Goal: Find specific page/section: Find specific page/section

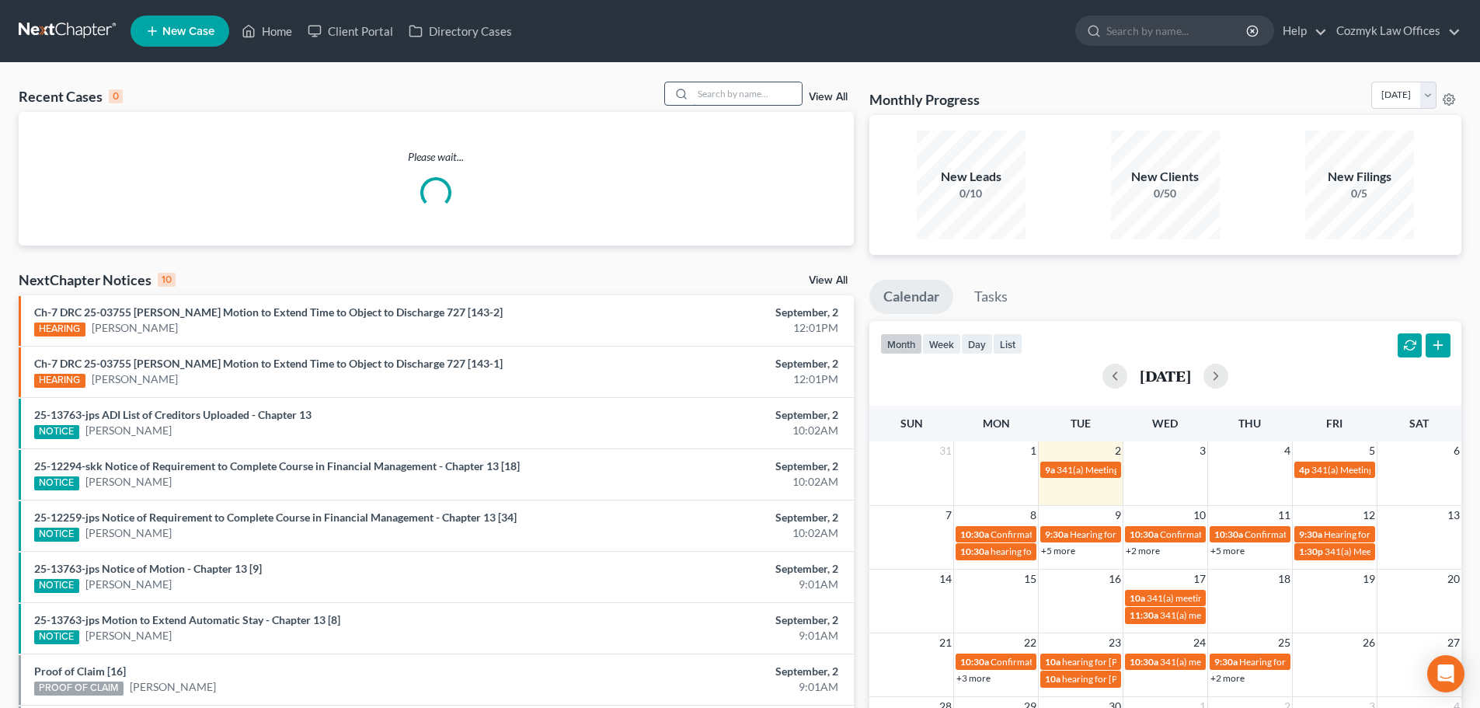
click at [728, 92] on input "search" at bounding box center [747, 93] width 109 height 23
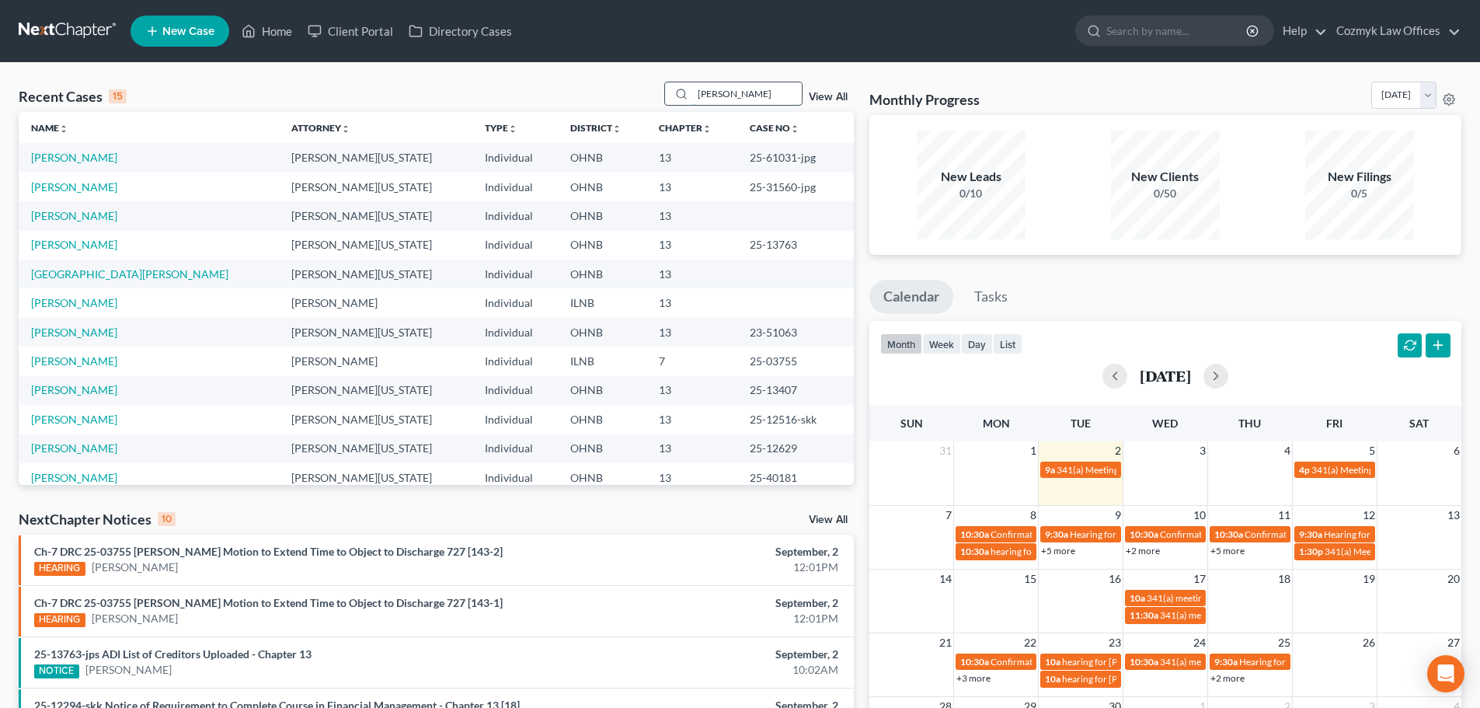
type input "krutz"
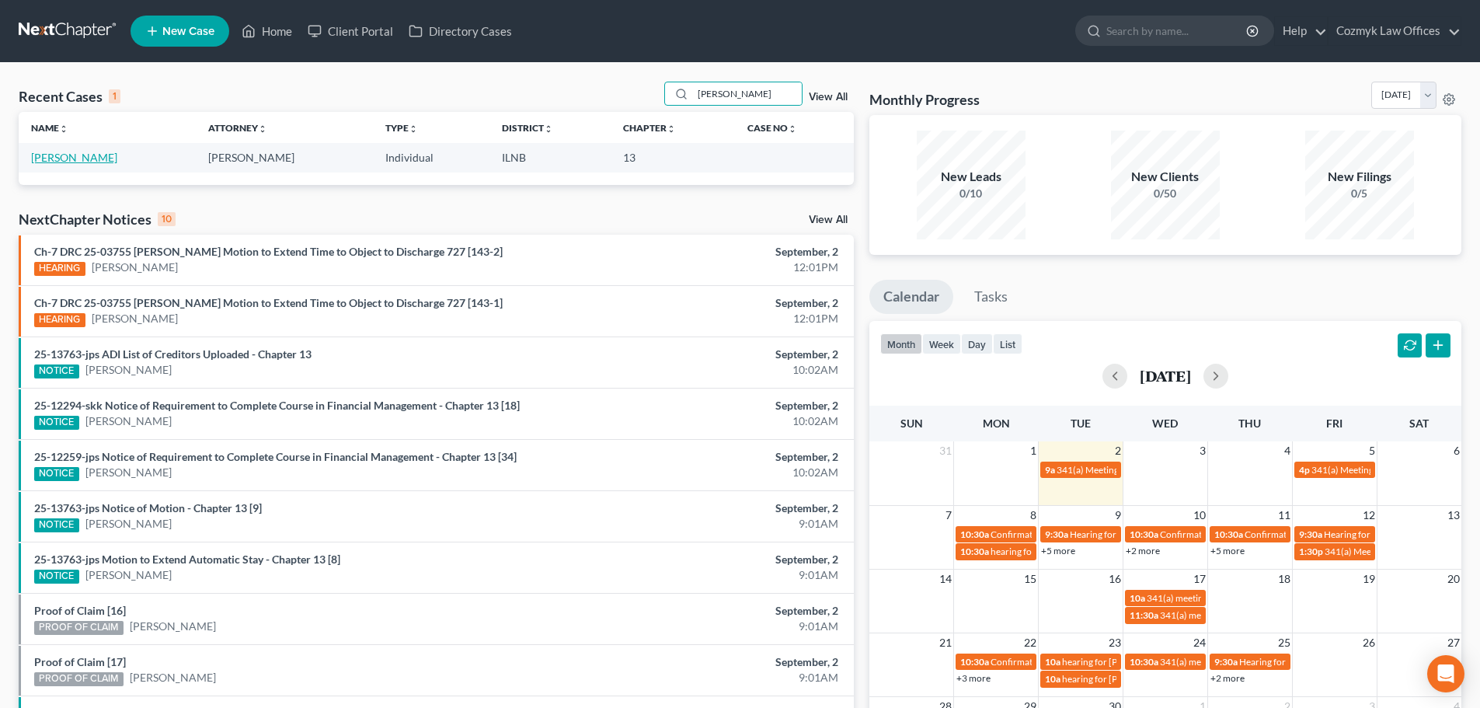
click at [71, 160] on link "[PERSON_NAME]" at bounding box center [74, 157] width 86 height 13
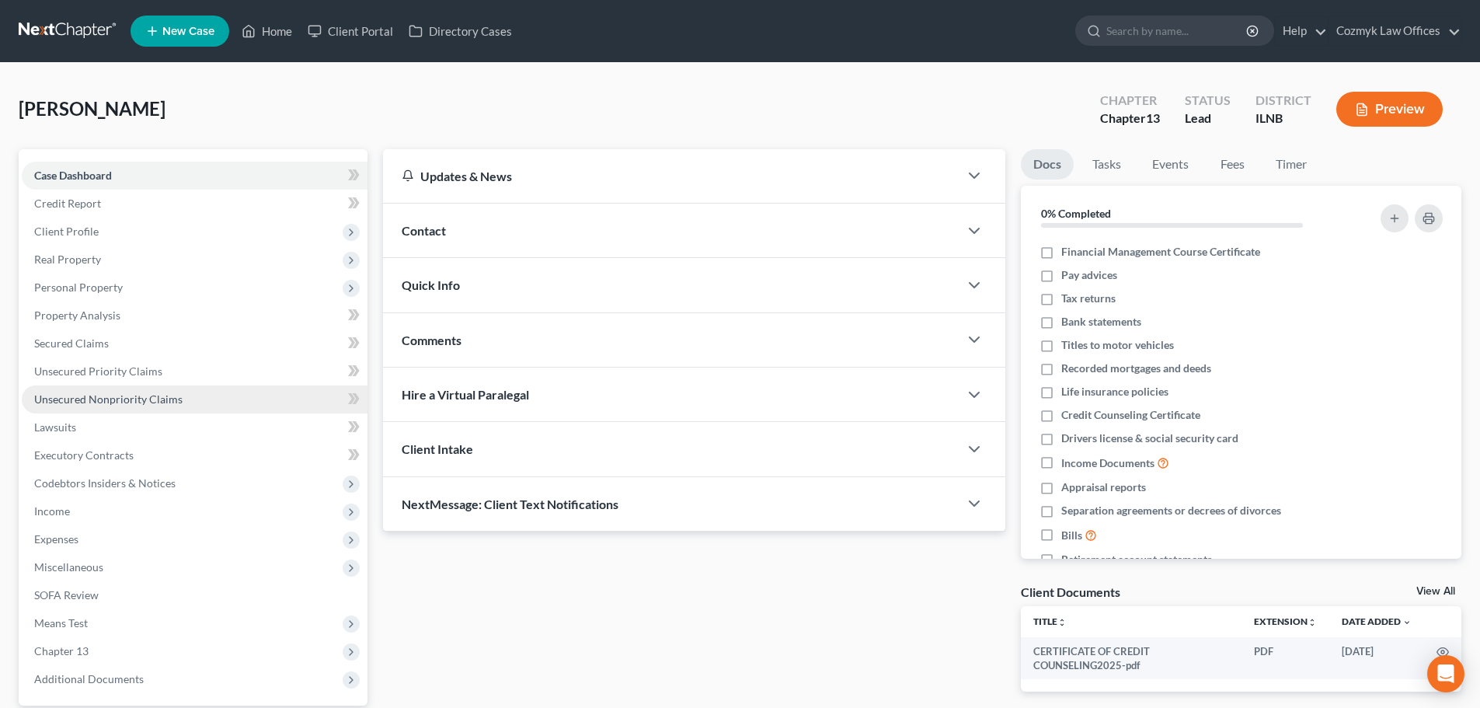
click at [196, 388] on link "Unsecured Nonpriority Claims" at bounding box center [195, 399] width 346 height 28
